Goal: Task Accomplishment & Management: Use online tool/utility

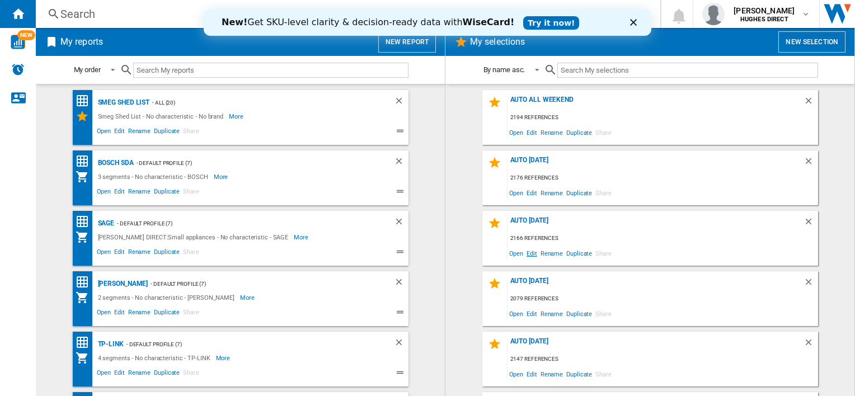
click at [531, 256] on span "Edit" at bounding box center [532, 253] width 14 height 15
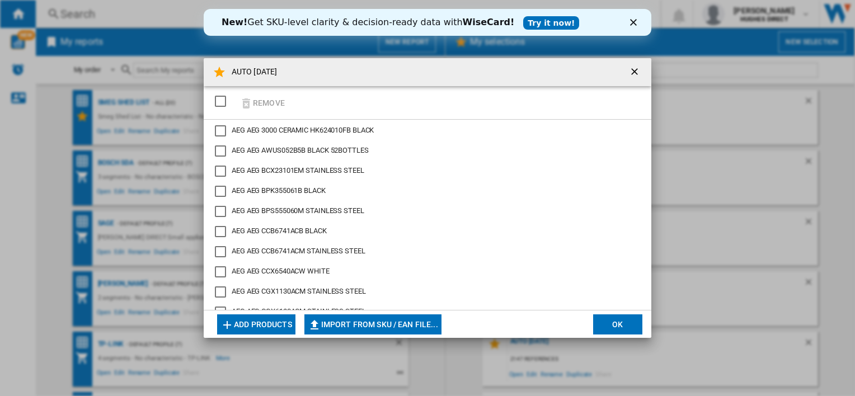
drag, startPoint x: 226, startPoint y: 103, endPoint x: 262, endPoint y: 96, distance: 36.5
click at [226, 103] on div "SELECTIONS.EDITION_POPUP.SELECT_DESELECT" at bounding box center [220, 101] width 11 height 11
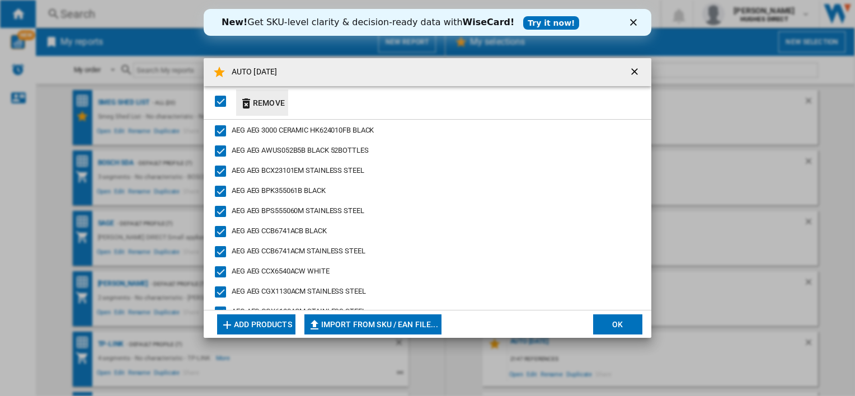
click at [264, 101] on button "Remove" at bounding box center [262, 103] width 52 height 26
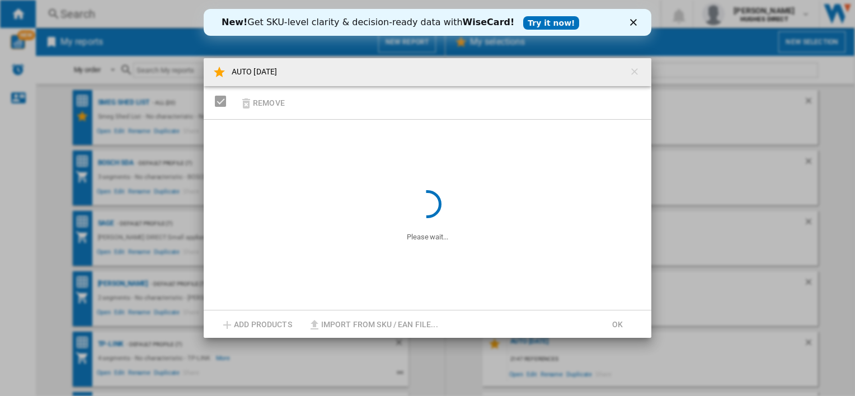
click at [638, 20] on div "Close" at bounding box center [635, 22] width 11 height 7
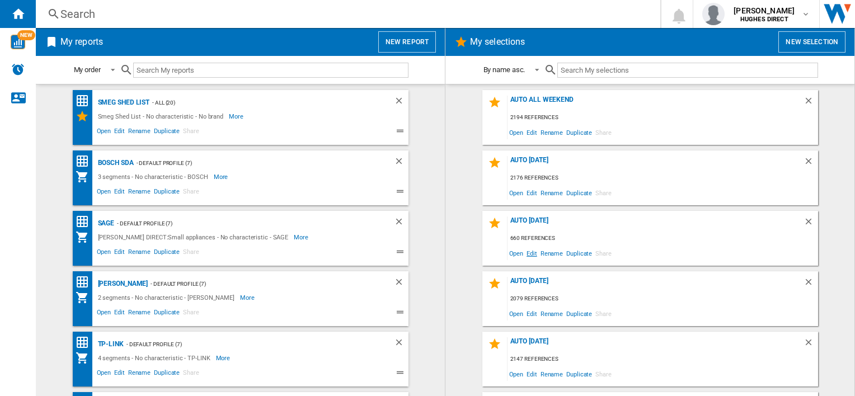
click at [526, 256] on span "Edit" at bounding box center [532, 253] width 14 height 15
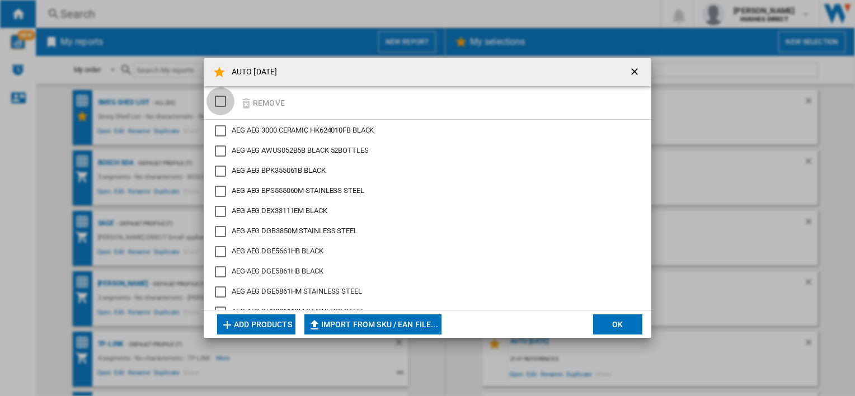
click at [216, 101] on div "SELECTIONS.EDITION_POPUP.SELECT_DESELECT" at bounding box center [220, 101] width 11 height 11
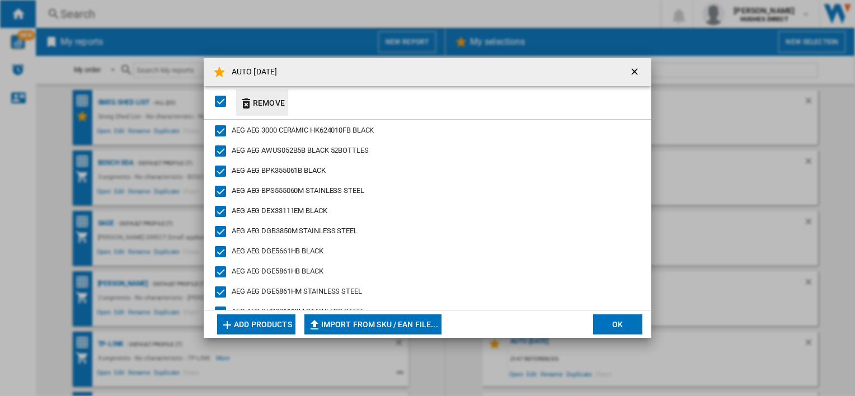
click at [258, 100] on button "Remove" at bounding box center [262, 103] width 52 height 26
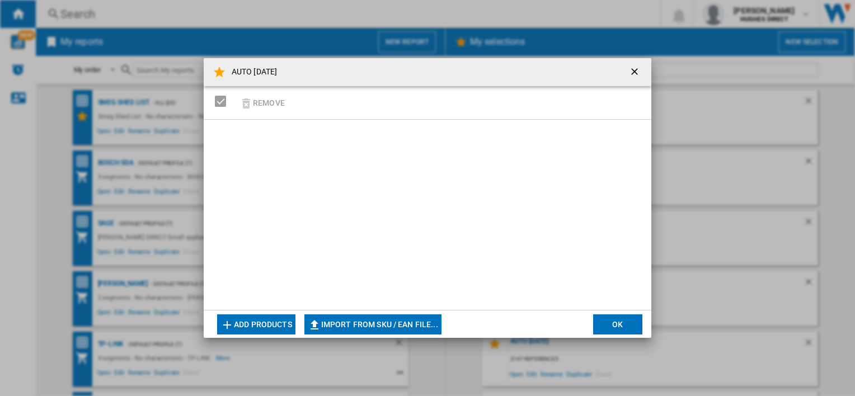
click at [390, 331] on button "Import from SKU / EAN file..." at bounding box center [373, 325] width 137 height 20
type input "**********"
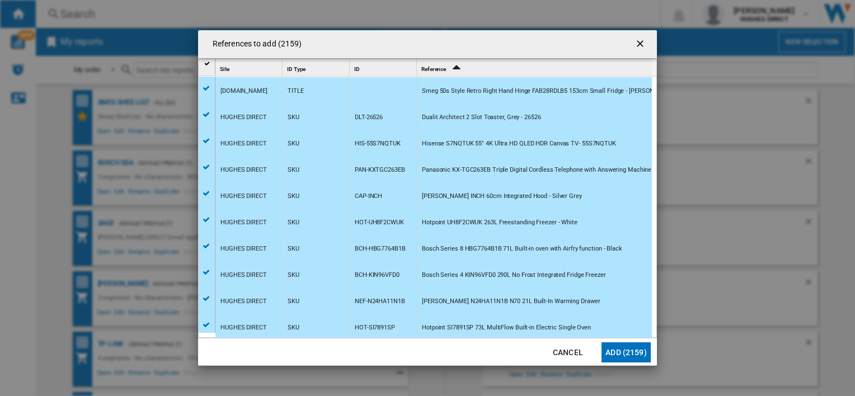
click at [634, 356] on button "Add (2159)" at bounding box center [626, 353] width 49 height 20
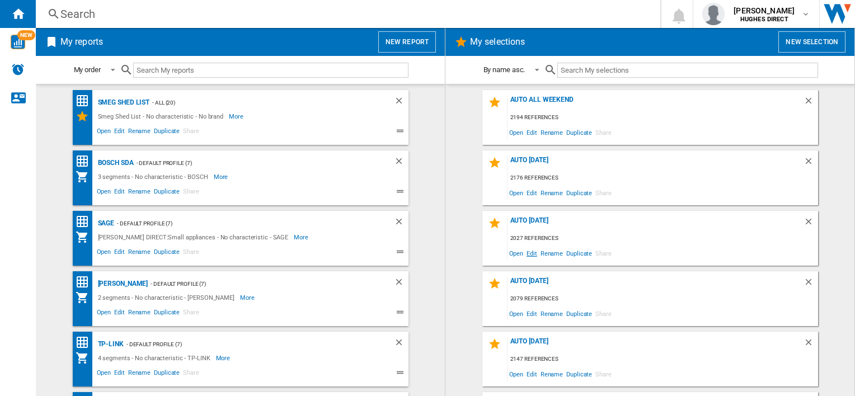
click at [527, 255] on span "Edit" at bounding box center [532, 253] width 14 height 15
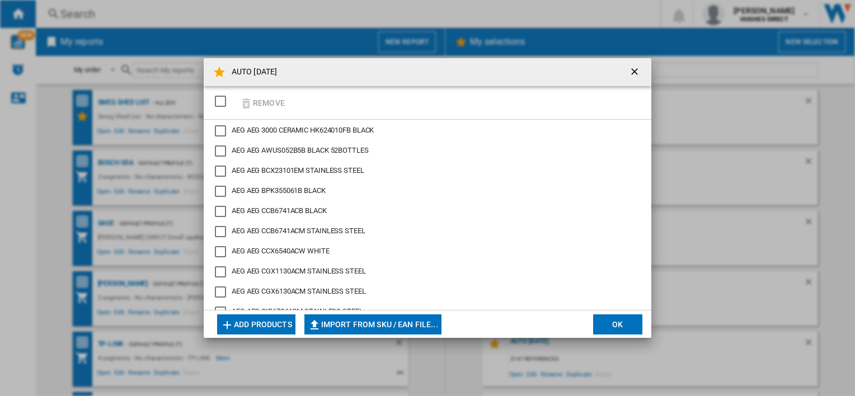
click at [216, 96] on div "SELECTIONS.EDITION_POPUP.SELECT_DESELECT" at bounding box center [220, 101] width 11 height 11
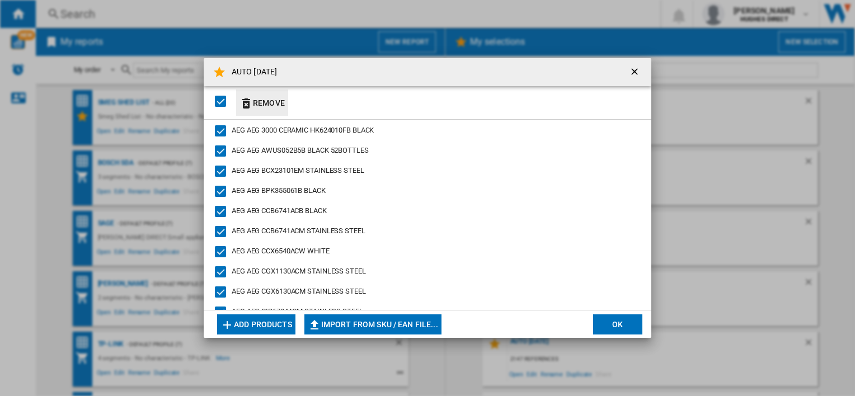
click at [260, 101] on button "Remove" at bounding box center [262, 103] width 52 height 26
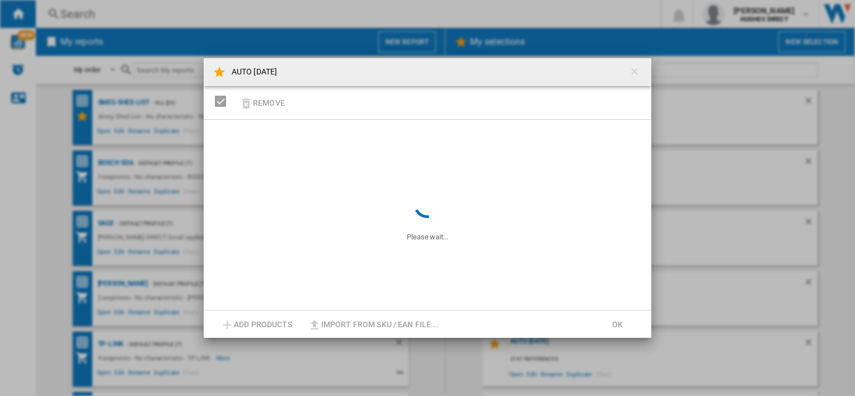
click at [650, 63] on md-toolbar "AUTO [DATE]" at bounding box center [428, 72] width 448 height 28
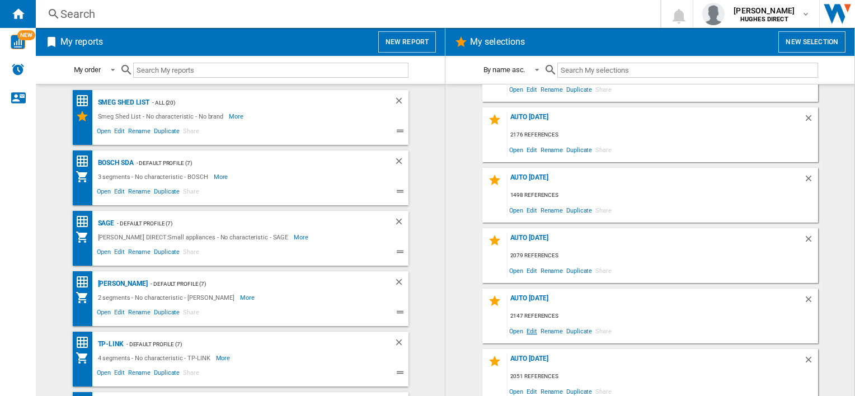
scroll to position [56, 0]
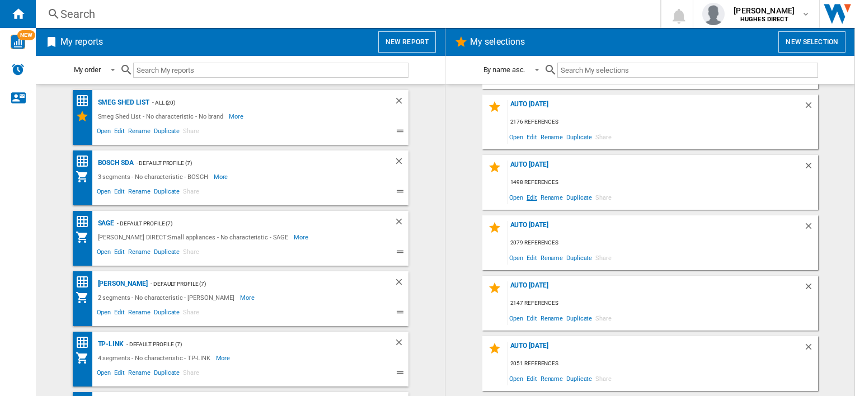
click at [530, 199] on span "Edit" at bounding box center [532, 197] width 14 height 15
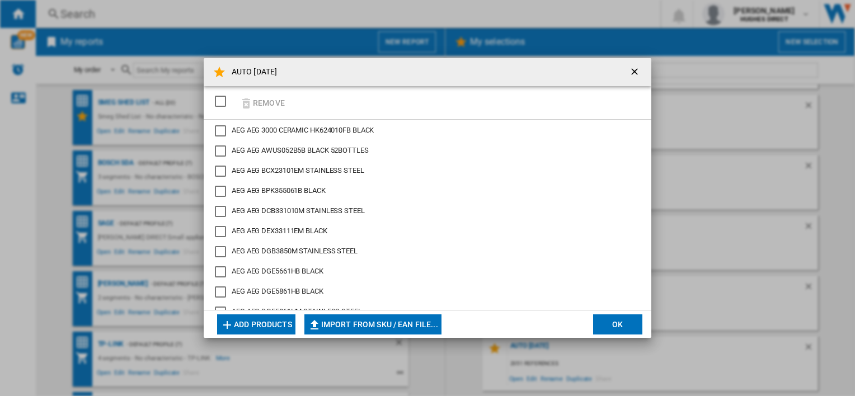
click at [232, 107] on div "Remove" at bounding box center [428, 103] width 448 height 34
click at [219, 103] on div "SELECTIONS.EDITION_POPUP.SELECT_DESELECT" at bounding box center [220, 101] width 11 height 11
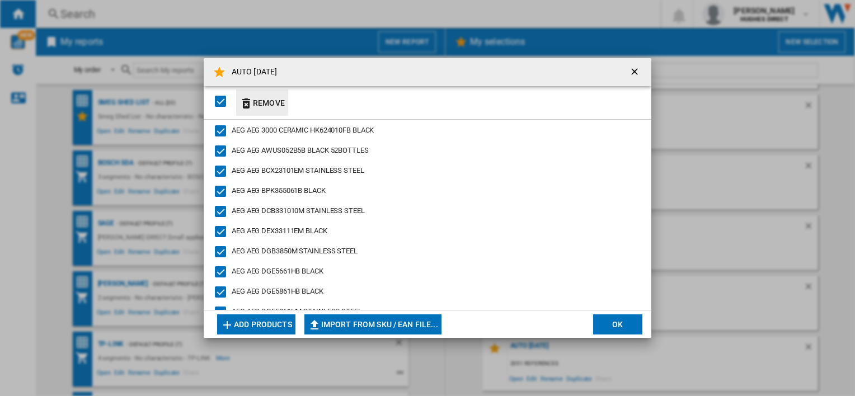
click at [266, 103] on button "Remove" at bounding box center [262, 103] width 52 height 26
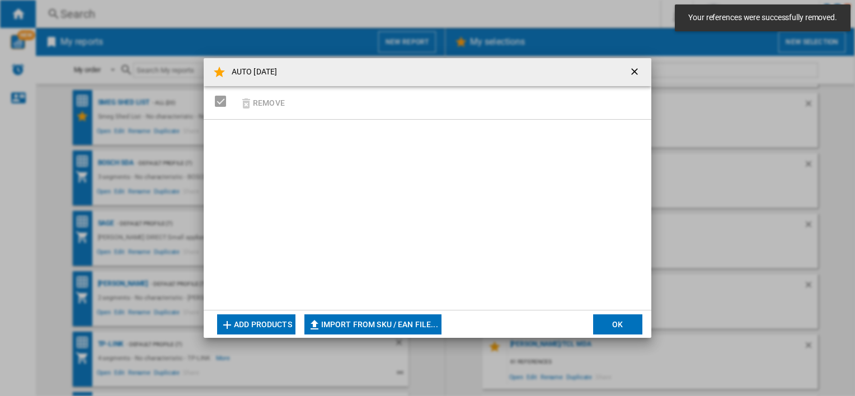
scroll to position [232, 0]
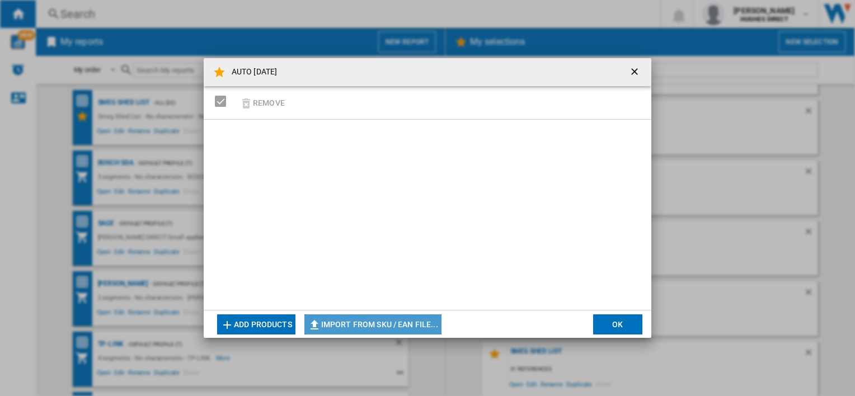
click at [434, 318] on button "Import from SKU / EAN file..." at bounding box center [373, 325] width 137 height 20
type input "**********"
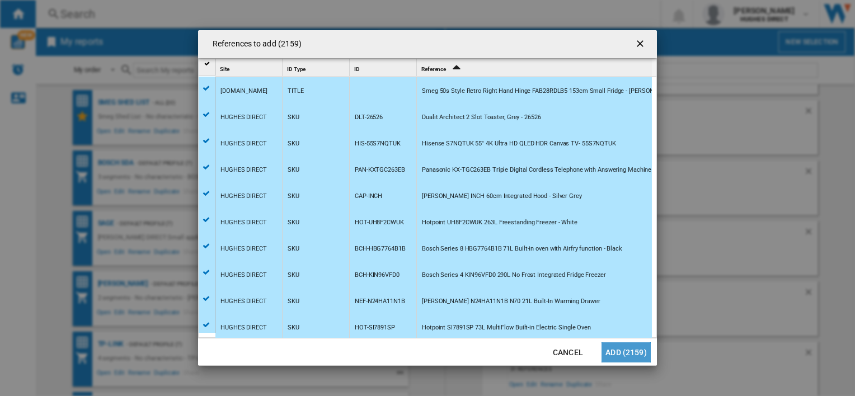
click at [636, 349] on button "Add (2159)" at bounding box center [626, 353] width 49 height 20
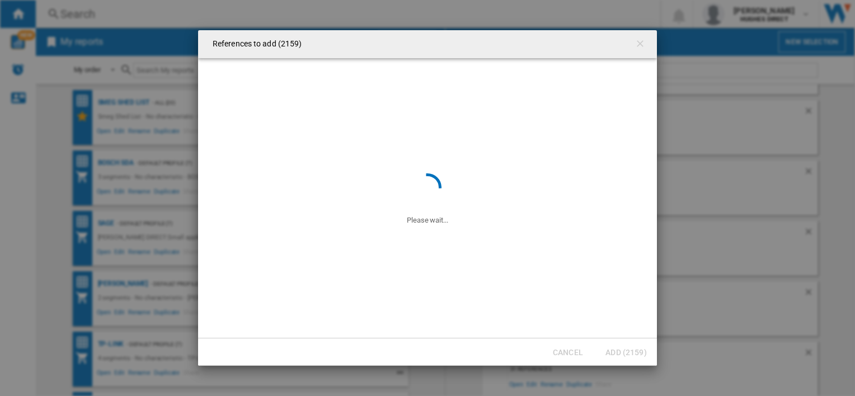
click at [678, 233] on div "References to add (2159) Please wait... Cancel Add (2159)" at bounding box center [427, 198] width 855 height 396
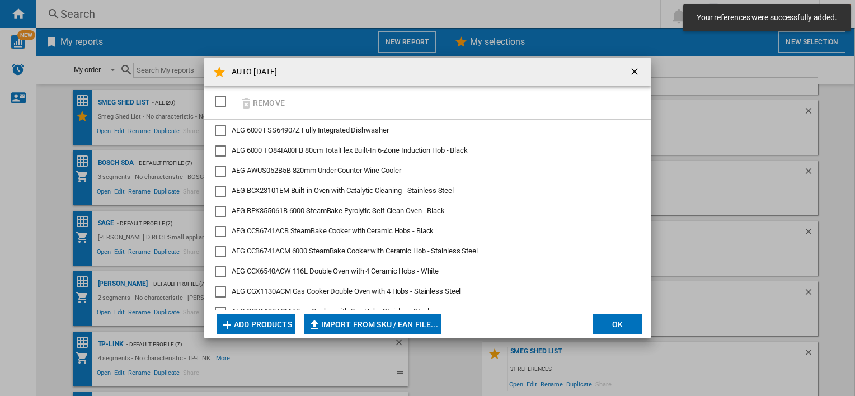
click at [619, 318] on button "OK" at bounding box center [617, 325] width 49 height 20
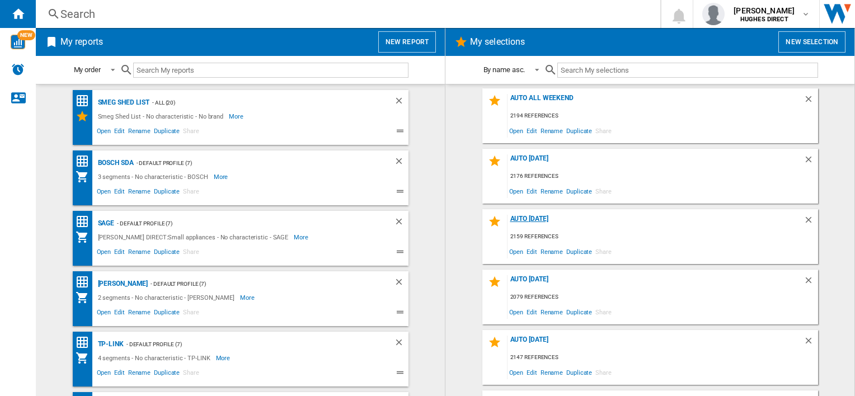
scroll to position [0, 0]
click at [546, 224] on div "AUTO [DATE]" at bounding box center [656, 224] width 296 height 15
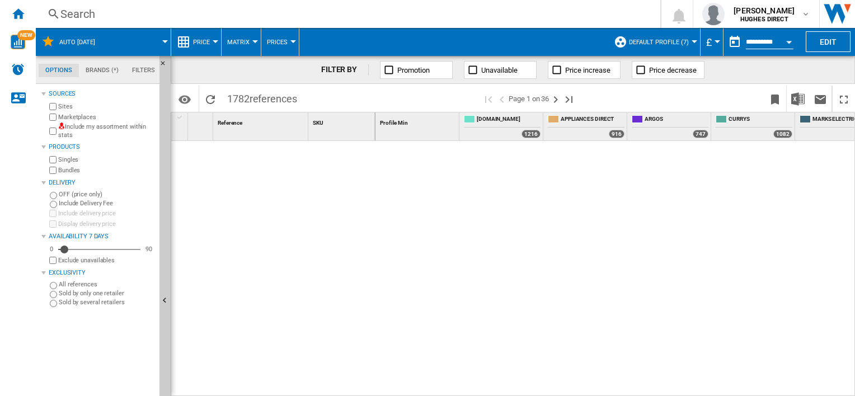
click at [87, 130] on label "Include my assortment within stats" at bounding box center [106, 131] width 97 height 17
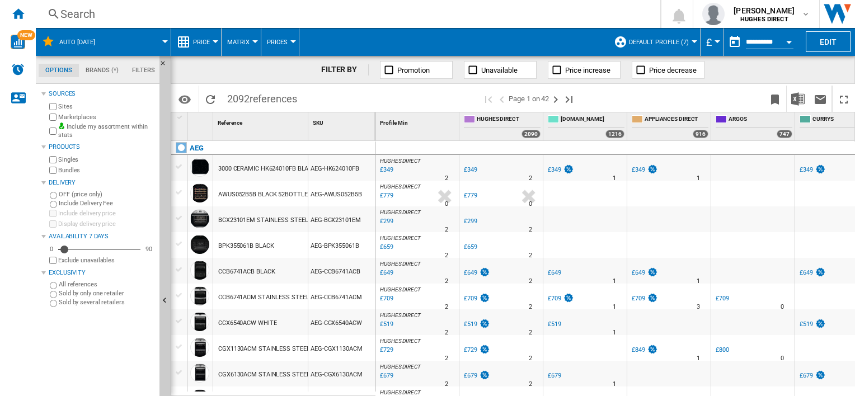
click at [78, 116] on label "Marketplaces" at bounding box center [106, 117] width 97 height 8
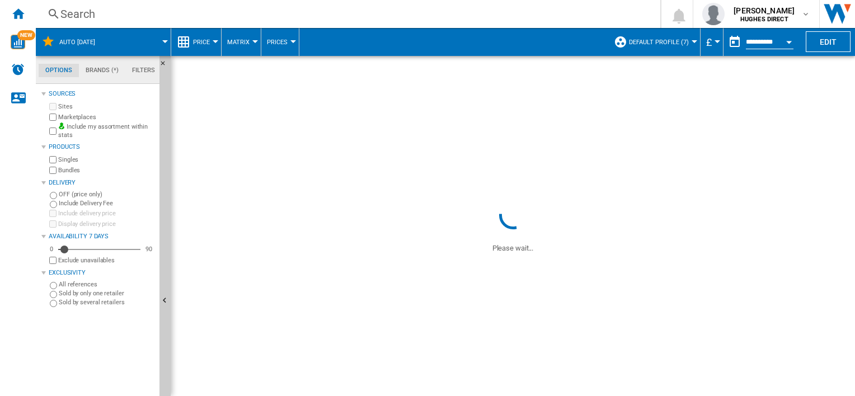
click at [65, 168] on label "Bundles" at bounding box center [106, 170] width 97 height 8
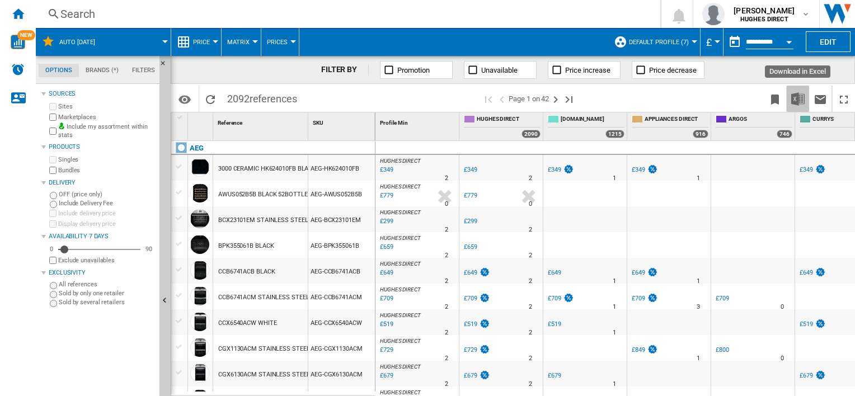
click at [802, 97] on img "Download in Excel" at bounding box center [798, 98] width 13 height 13
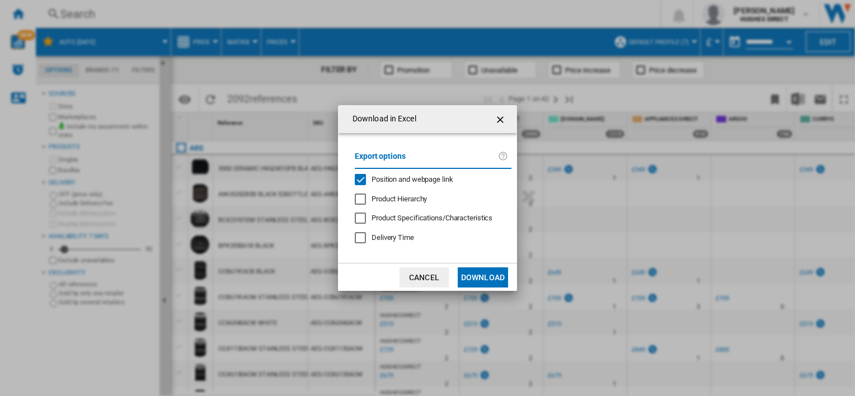
click at [429, 176] on span "Position and webpage link" at bounding box center [413, 179] width 82 height 8
click at [472, 275] on button "Download" at bounding box center [483, 278] width 50 height 20
